Goal: Find specific page/section: Find specific page/section

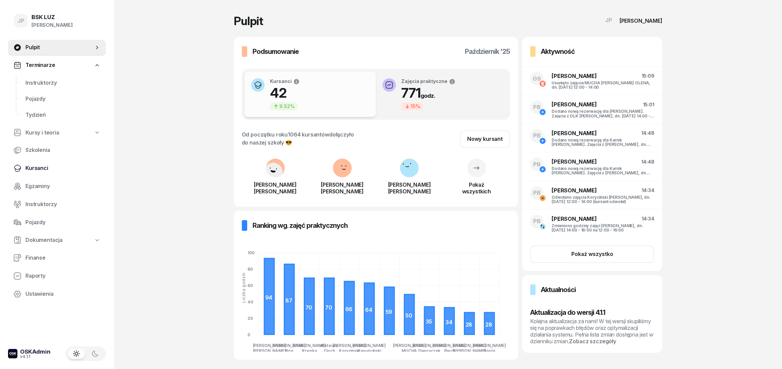
click at [41, 168] on span "Kursanci" at bounding box center [62, 168] width 75 height 9
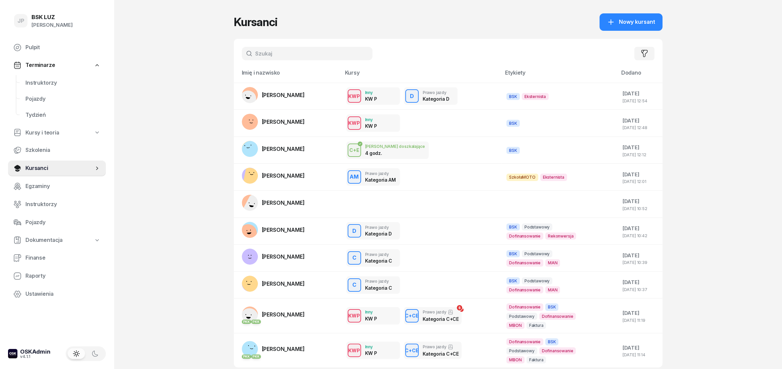
click at [262, 56] on input "text" at bounding box center [307, 53] width 131 height 13
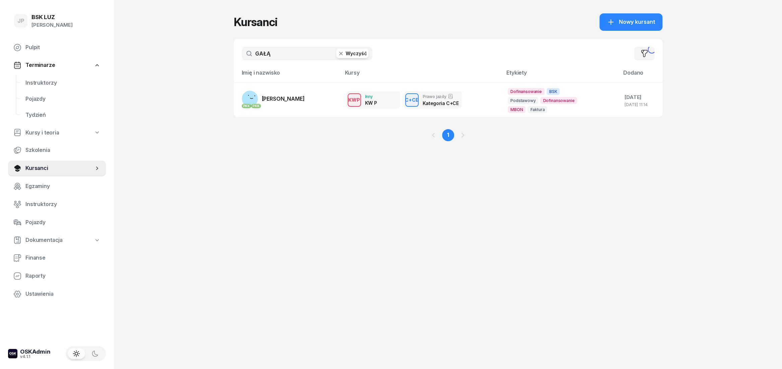
type input "GAŁĄ"
click at [264, 101] on span "[PERSON_NAME]" at bounding box center [283, 98] width 43 height 7
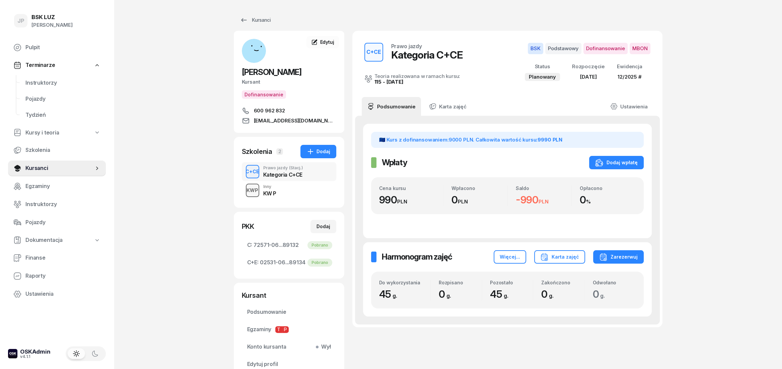
click at [259, 191] on div "KWP" at bounding box center [252, 190] width 17 height 8
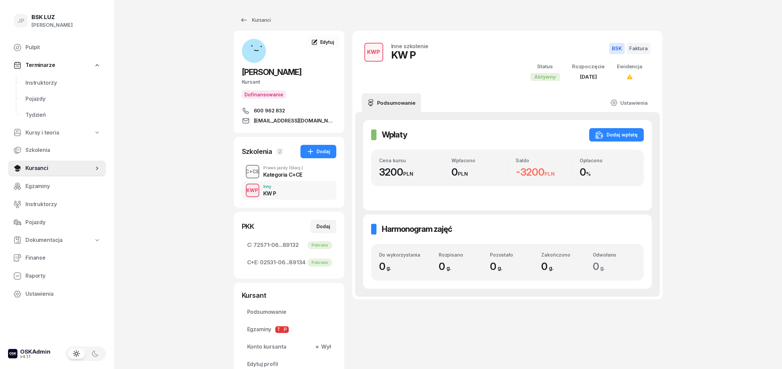
click at [262, 176] on div "C+CE" at bounding box center [252, 171] width 19 height 8
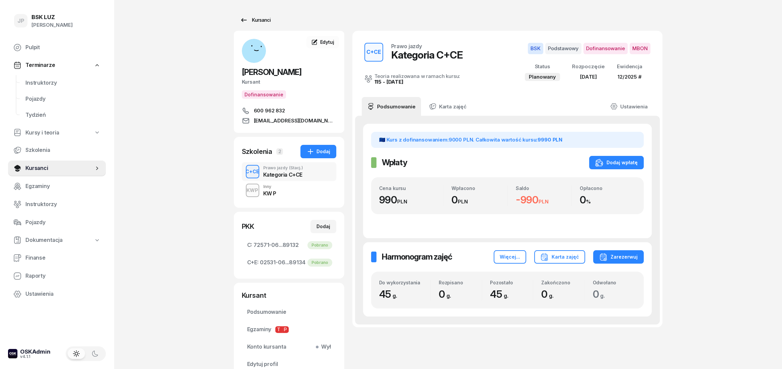
click at [244, 21] on icon at bounding box center [244, 20] width 8 height 8
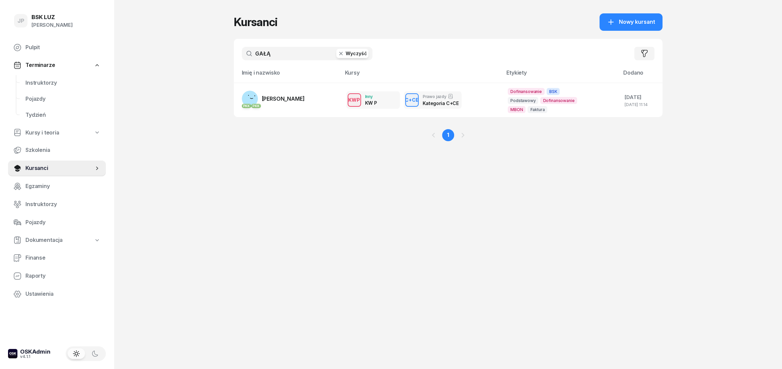
click at [347, 55] on button "Wyczyść" at bounding box center [352, 53] width 32 height 9
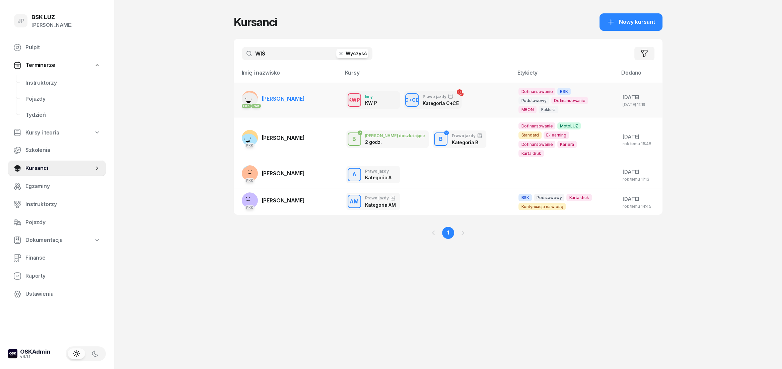
type input "WIŚ"
click at [291, 99] on span "[PERSON_NAME]" at bounding box center [283, 98] width 43 height 7
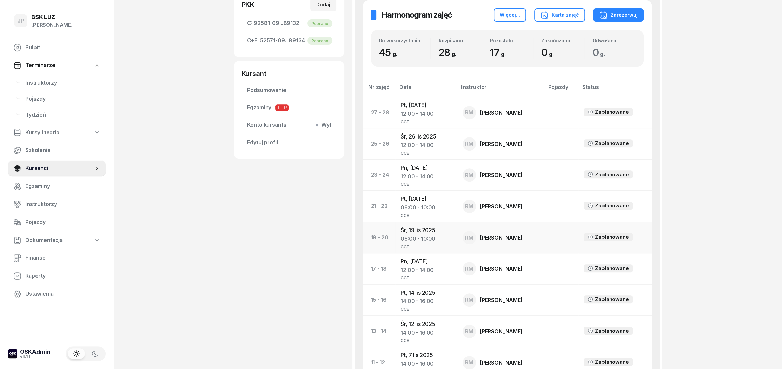
scroll to position [74, 0]
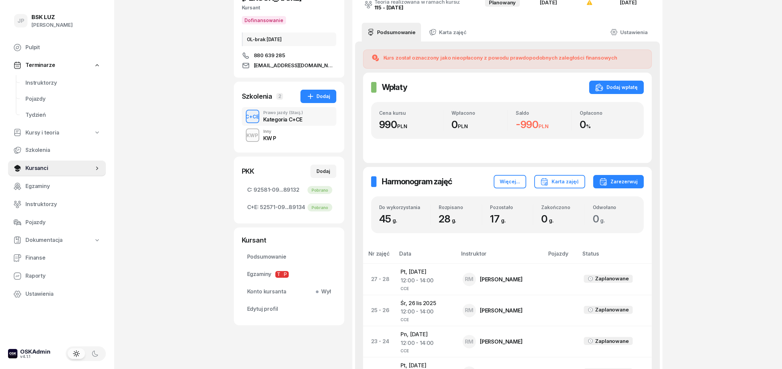
click at [292, 142] on div "KWP Inny KW P" at bounding box center [289, 135] width 94 height 19
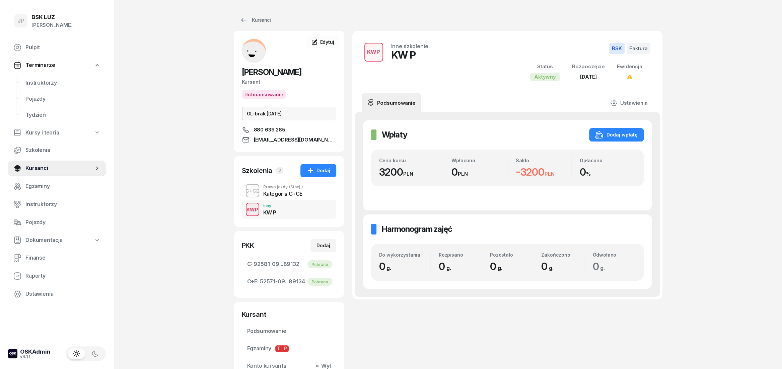
click at [272, 193] on div "Kategoria C+CE" at bounding box center [283, 193] width 40 height 5
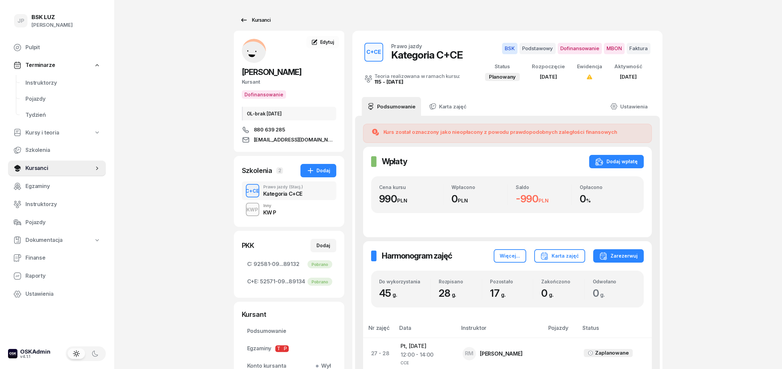
click at [242, 21] on icon at bounding box center [244, 20] width 8 height 8
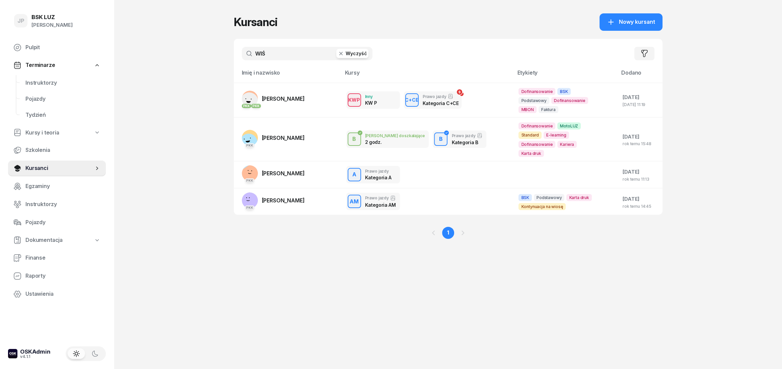
click at [352, 57] on button "Wyczyść" at bounding box center [352, 53] width 32 height 9
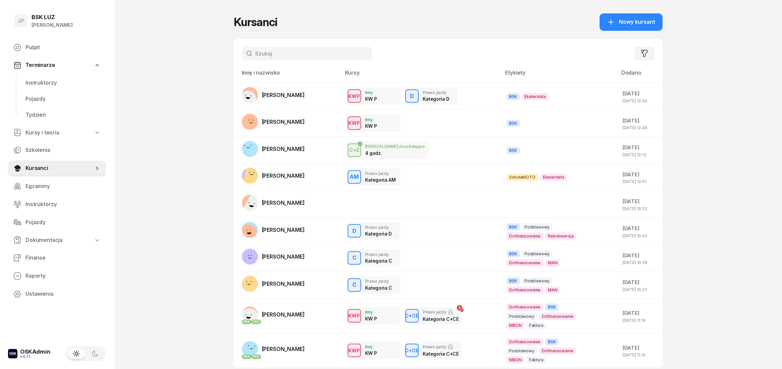
click at [318, 53] on input "text" at bounding box center [307, 53] width 131 height 13
type input "GAŁA"
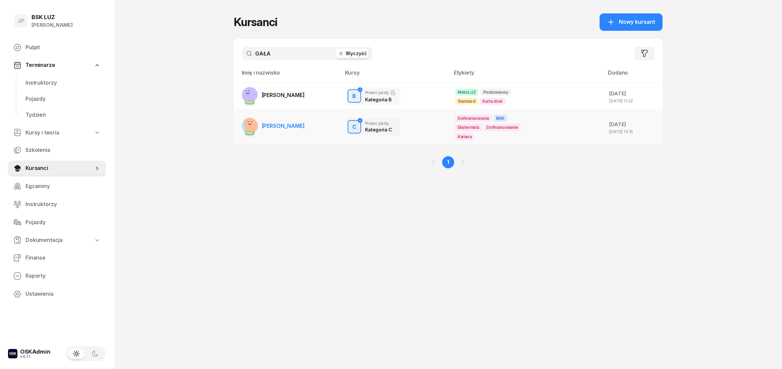
click at [305, 123] on span "[PERSON_NAME]" at bounding box center [283, 126] width 43 height 7
